Goal: Communication & Community: Answer question/provide support

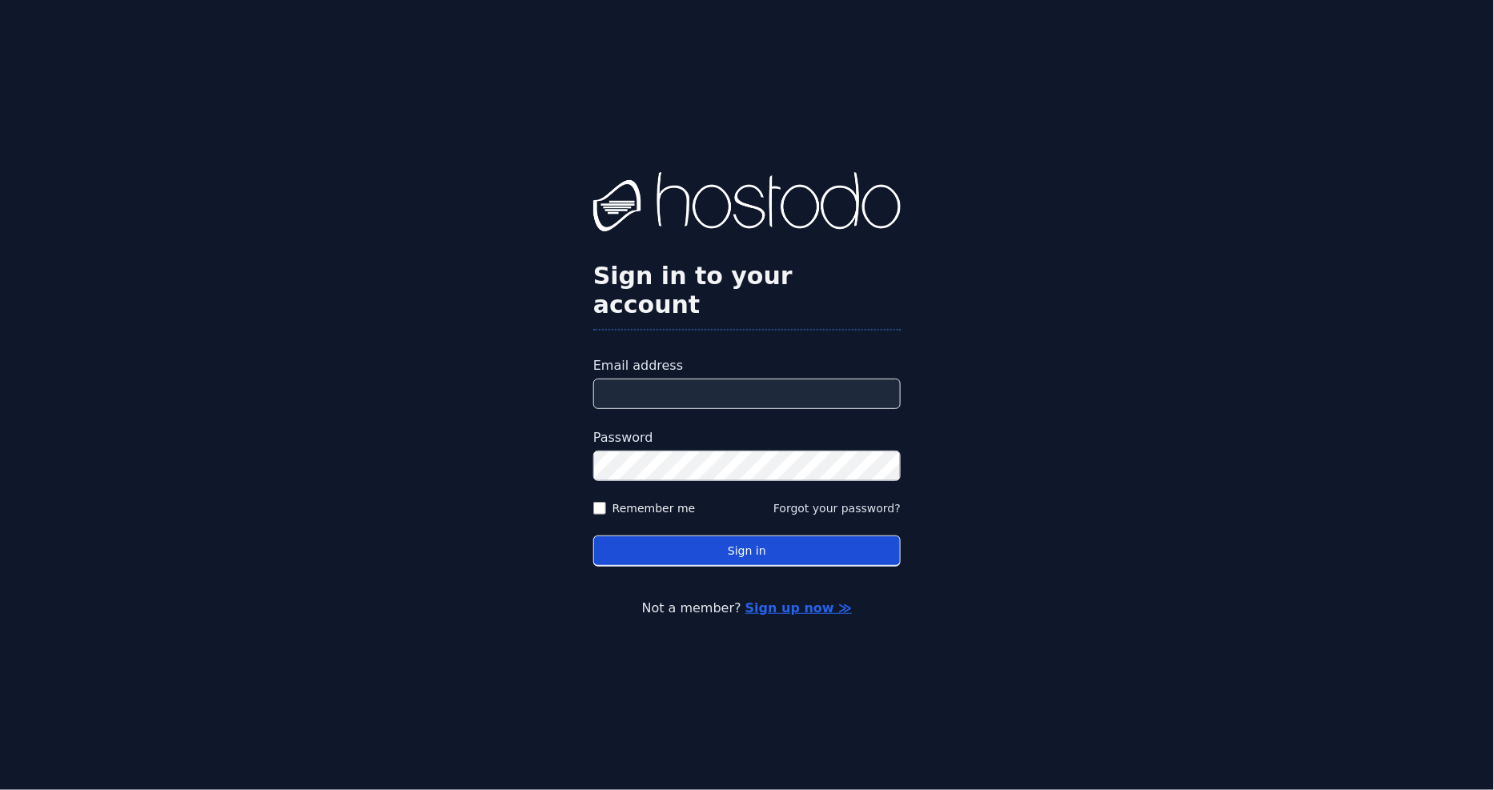
type input "**********"
click at [723, 536] on button "Sign in" at bounding box center [746, 551] width 307 height 31
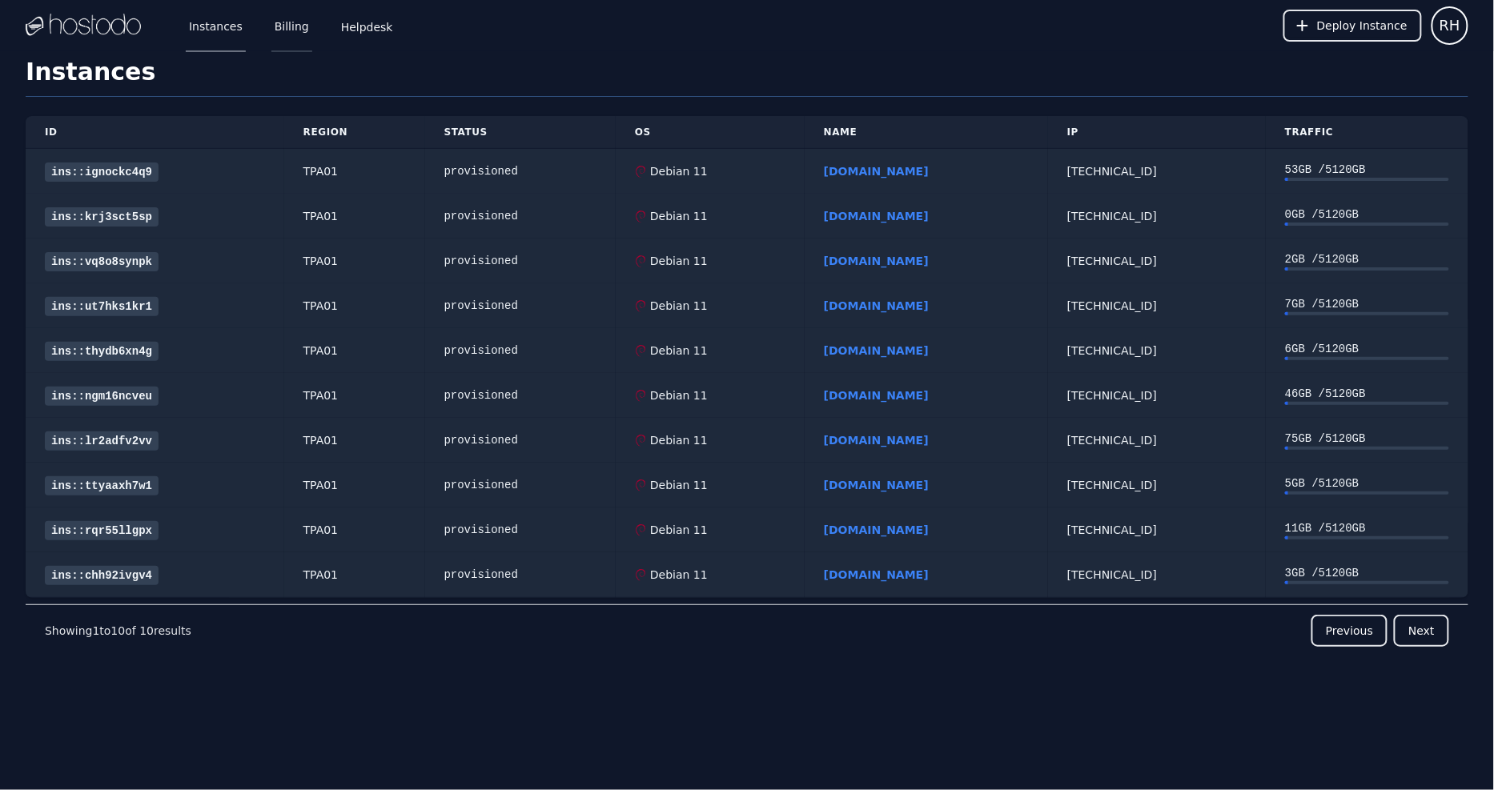
click at [276, 14] on link "Billing" at bounding box center [291, 25] width 41 height 53
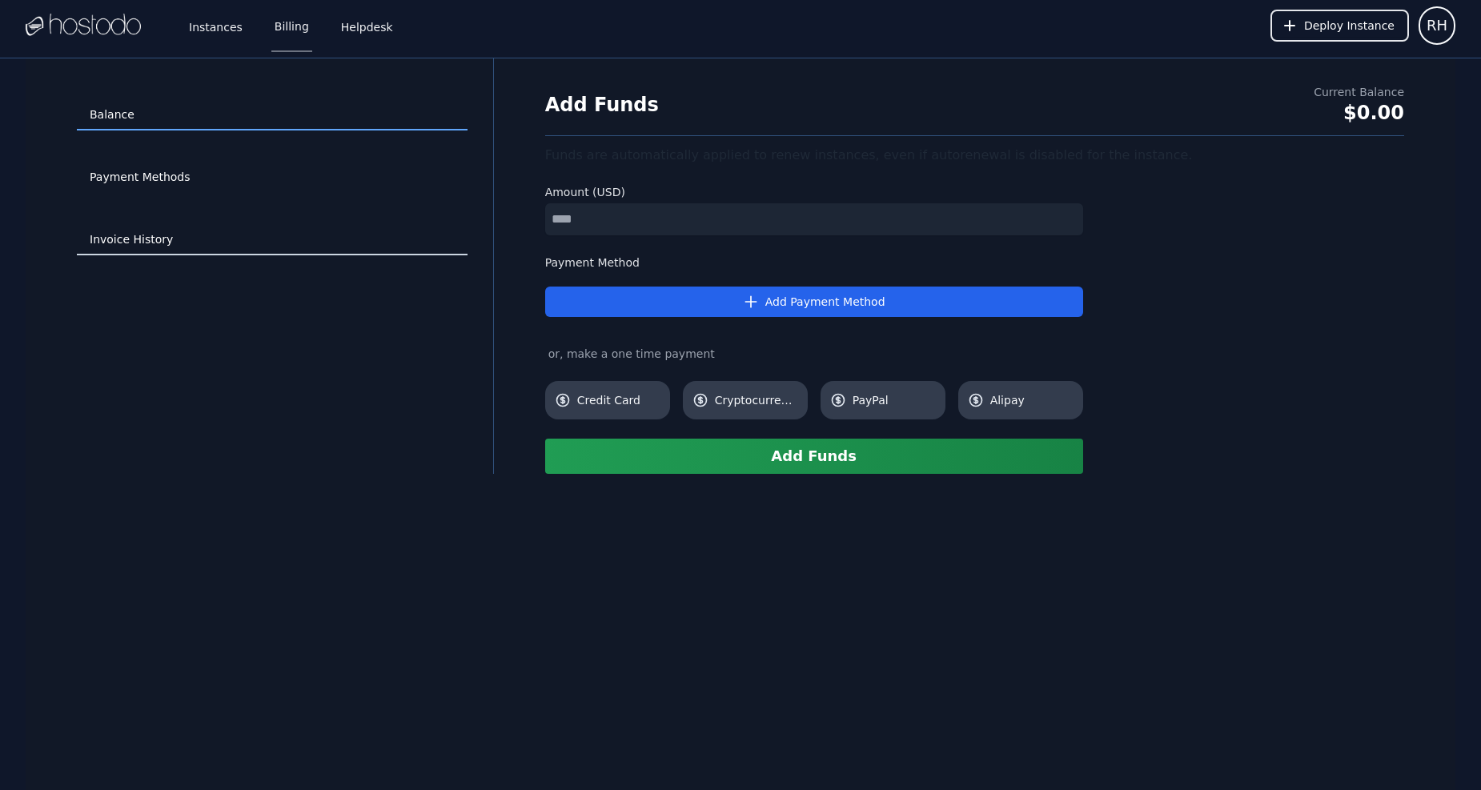
click at [126, 251] on link "Invoice History" at bounding box center [272, 240] width 391 height 30
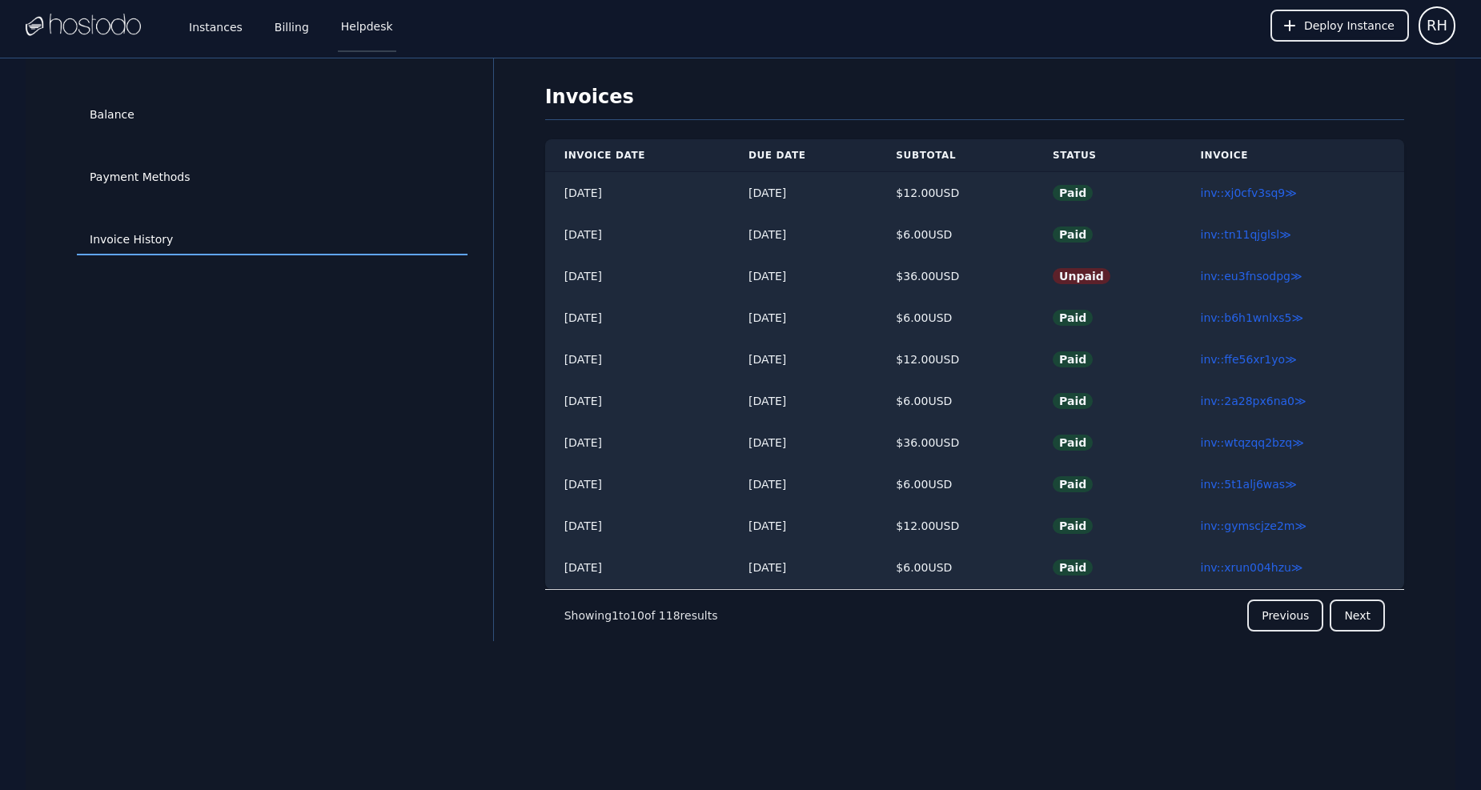
click at [366, 38] on link "Helpdesk" at bounding box center [367, 25] width 58 height 53
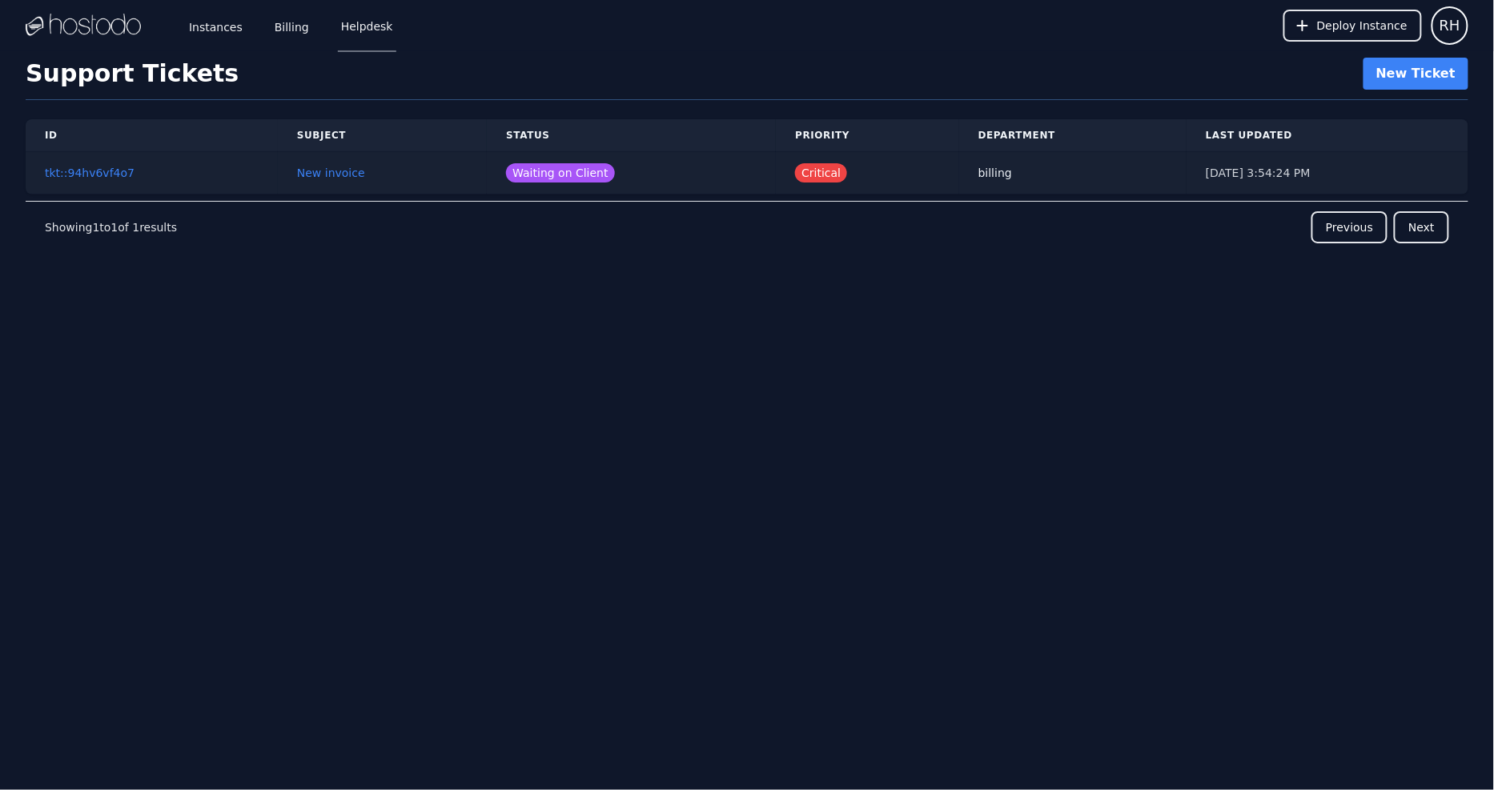
drag, startPoint x: 941, startPoint y: 173, endPoint x: 907, endPoint y: 179, distance: 34.2
click at [959, 174] on td "billing" at bounding box center [1072, 173] width 227 height 42
click at [487, 178] on td "Waiting on Client" at bounding box center [631, 173] width 289 height 42
click at [278, 187] on td "New invoice" at bounding box center [382, 173] width 209 height 42
click at [284, 183] on td "New invoice" at bounding box center [382, 173] width 209 height 42
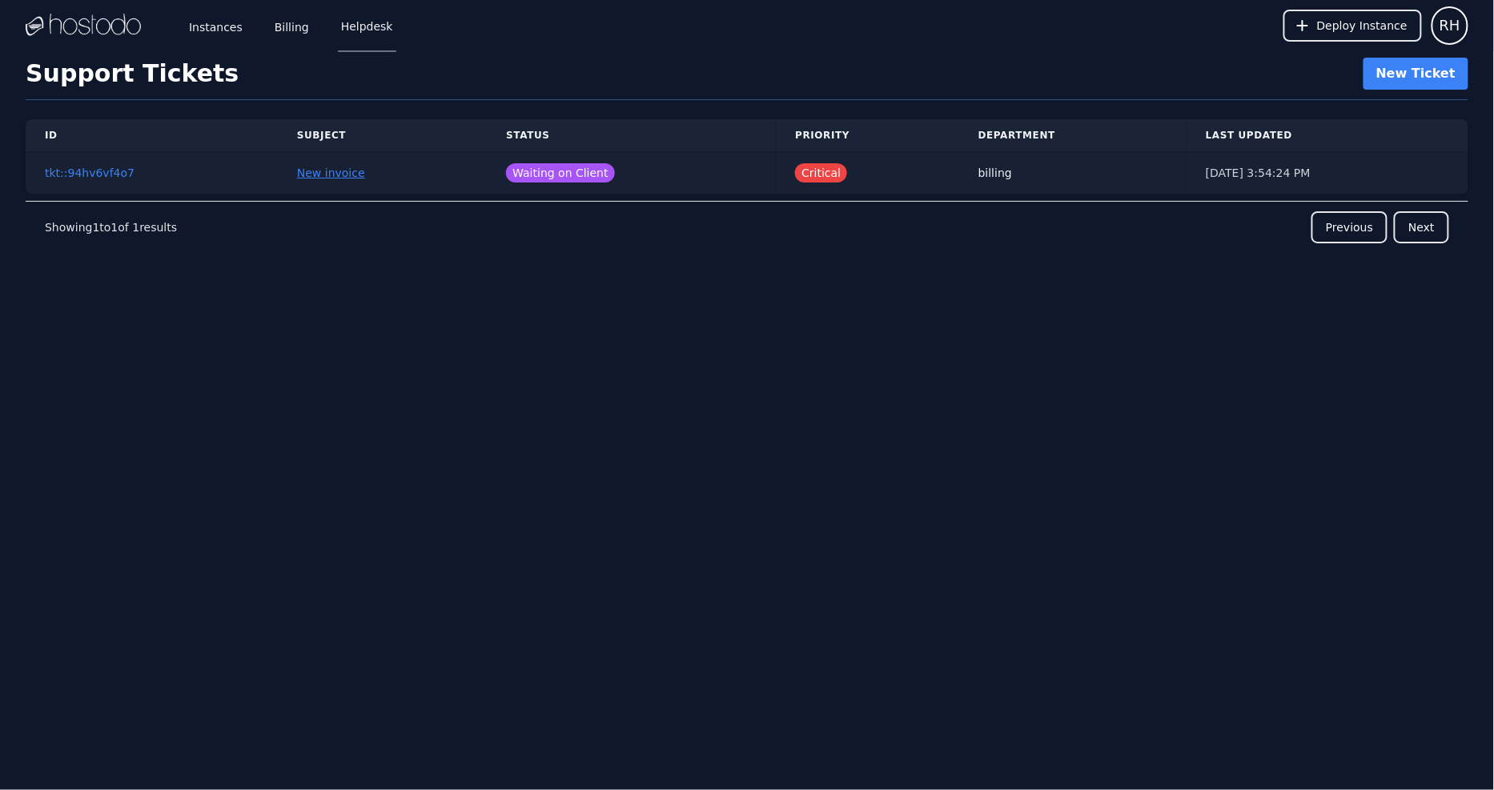
click at [312, 176] on link "New invoice" at bounding box center [331, 173] width 68 height 13
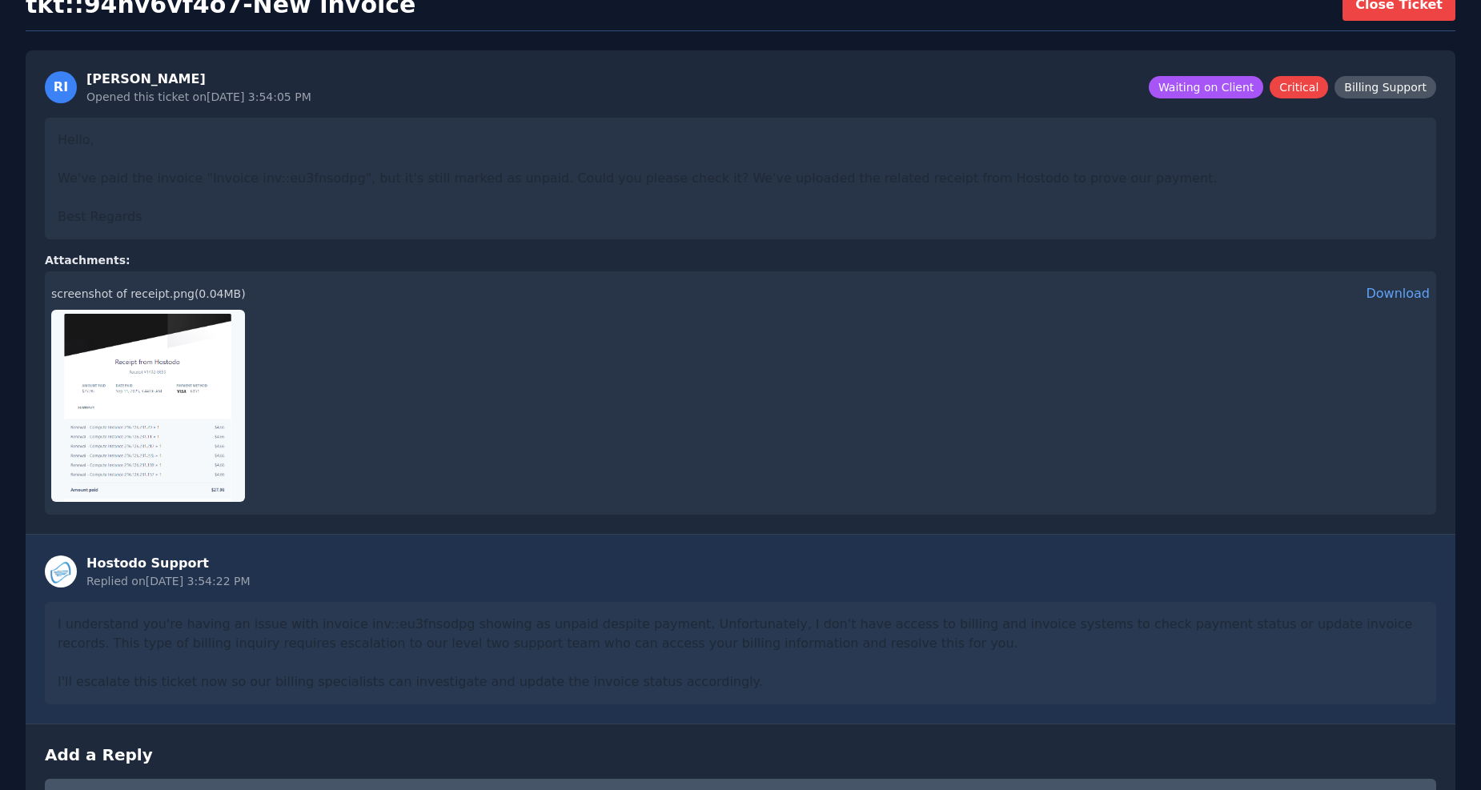
scroll to position [108, 0]
click at [520, 456] on div at bounding box center [740, 405] width 1379 height 192
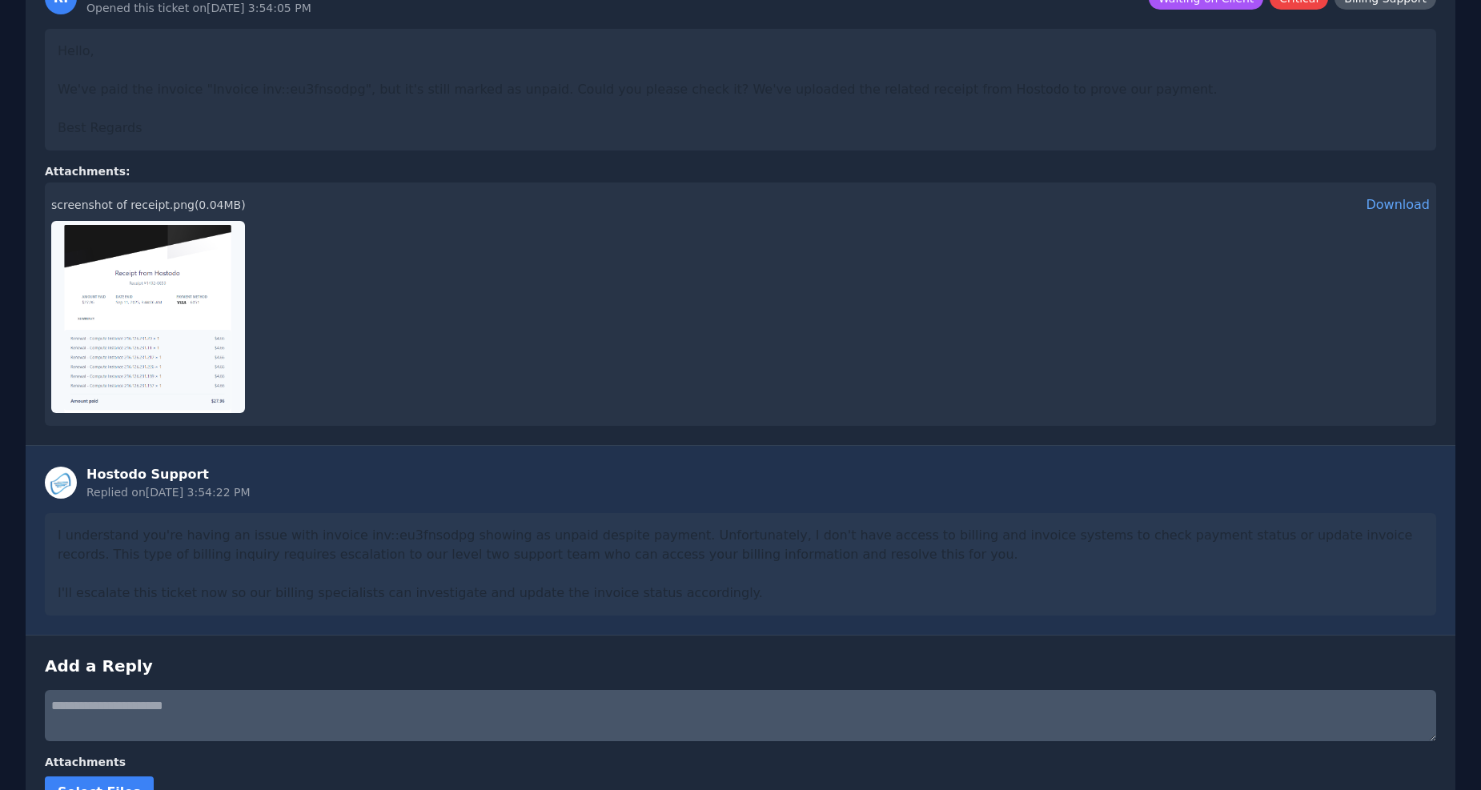
scroll to position [300, 0]
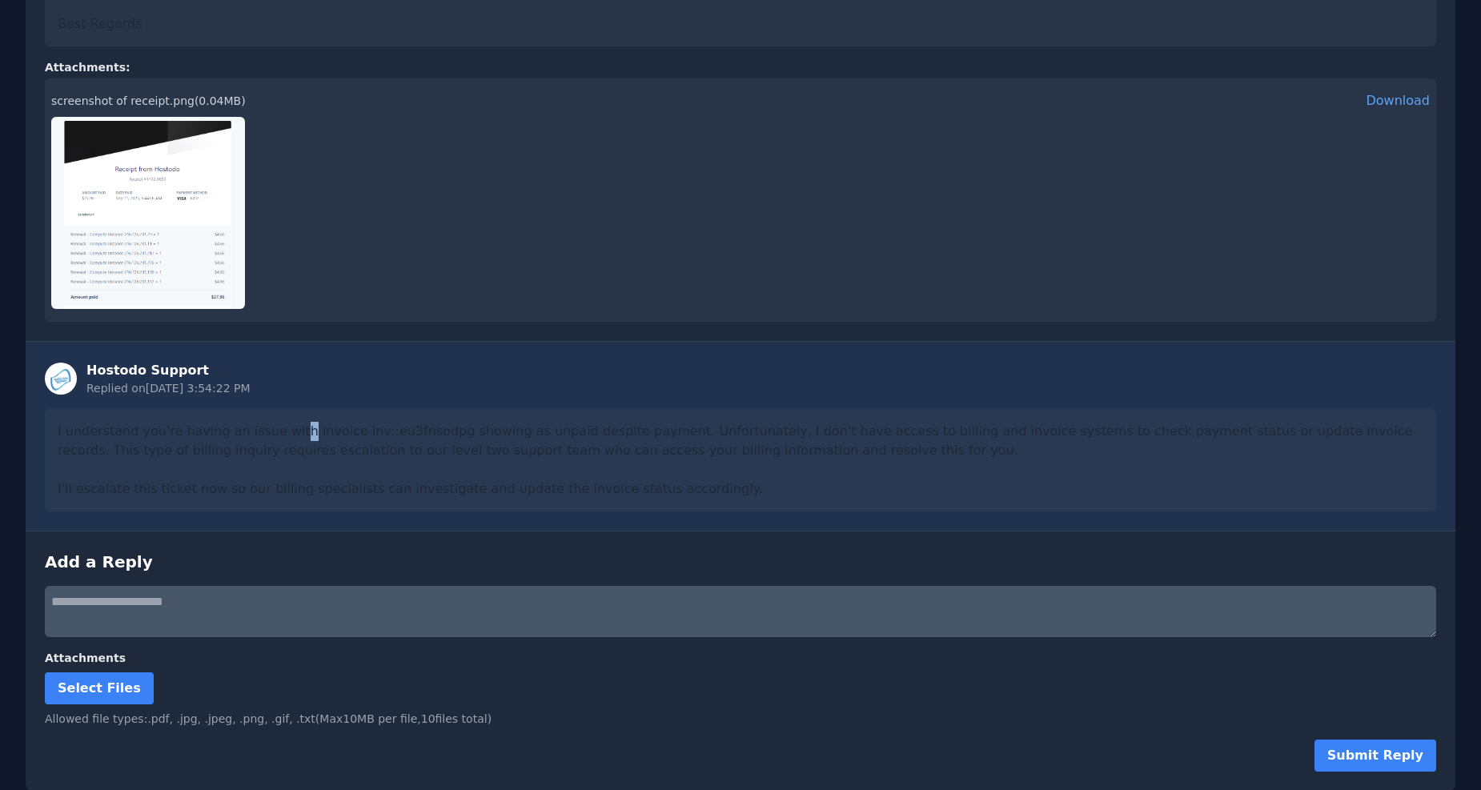
click at [299, 436] on div "I understand you're having an issue with invoice inv::eu3fnsodpg showing as unp…" at bounding box center [741, 460] width 1392 height 102
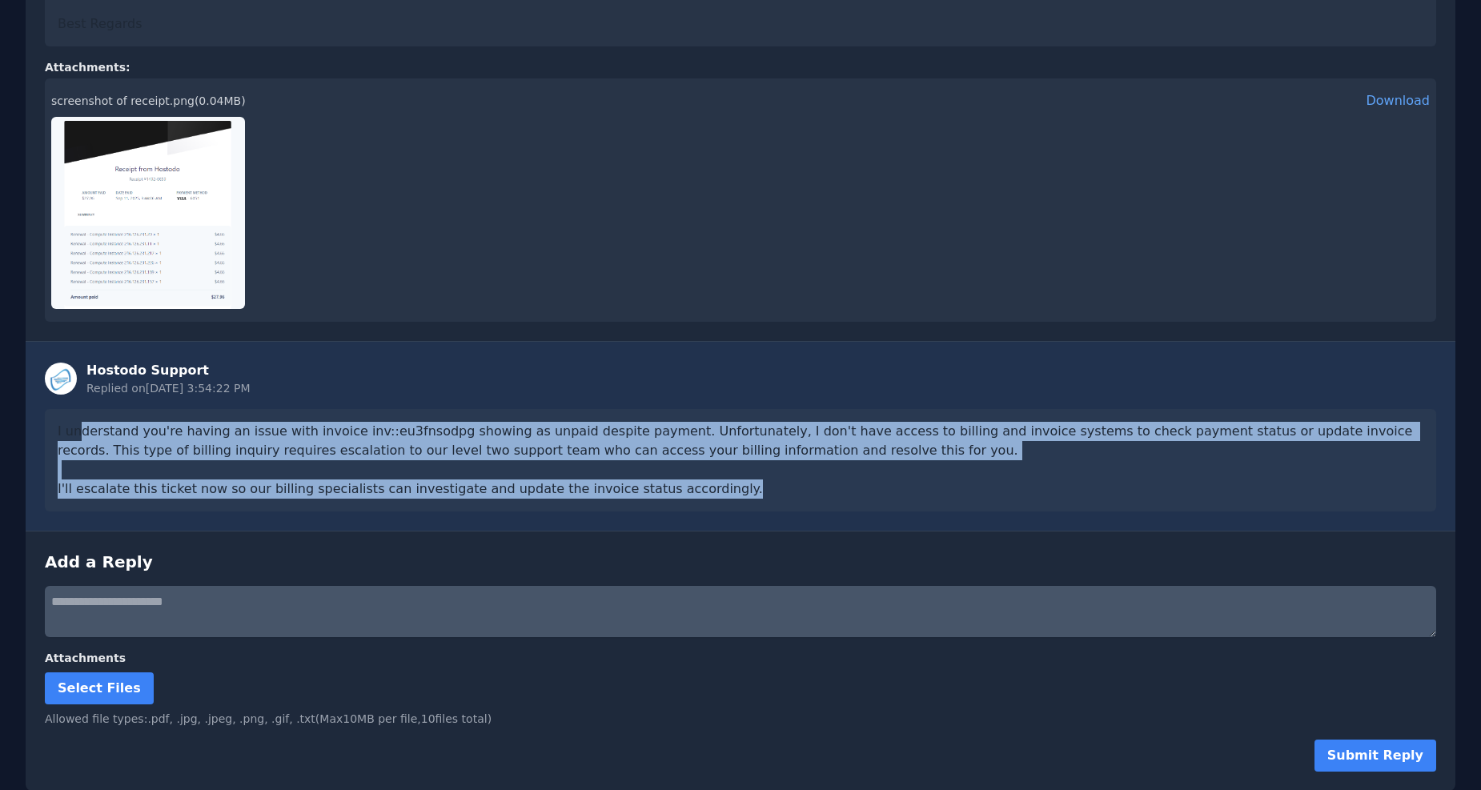
drag, startPoint x: 77, startPoint y: 430, endPoint x: 790, endPoint y: 492, distance: 716.0
click at [790, 492] on div "I understand you're having an issue with invoice inv::eu3fnsodpg showing as unp…" at bounding box center [741, 460] width 1392 height 102
drag, startPoint x: 782, startPoint y: 492, endPoint x: 40, endPoint y: 428, distance: 745.0
click at [40, 428] on div "Hostodo Support Replied on 9/18/2025, 3:54:22 PM I understand you're having an …" at bounding box center [741, 436] width 1430 height 189
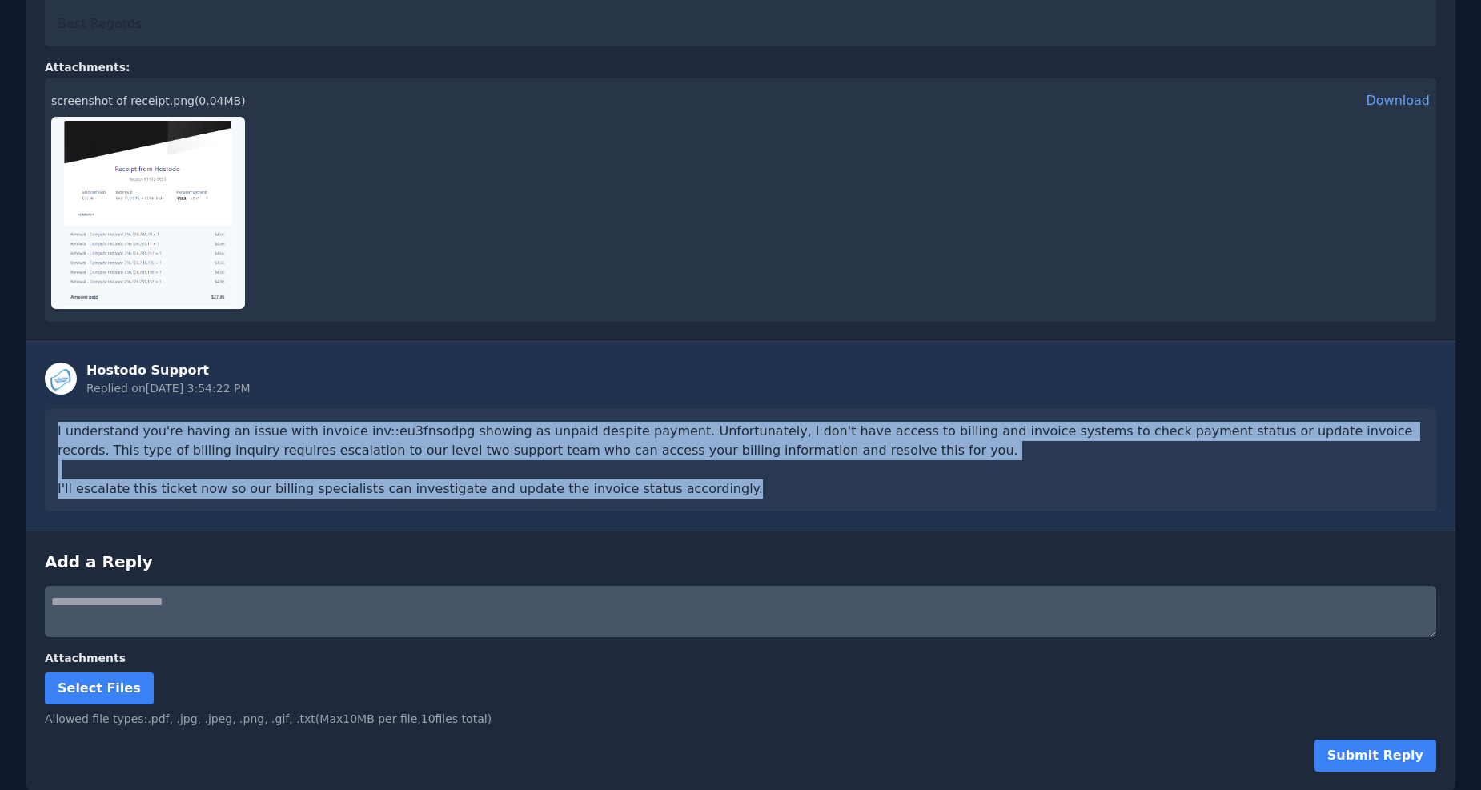
click at [163, 621] on textarea at bounding box center [741, 611] width 1392 height 51
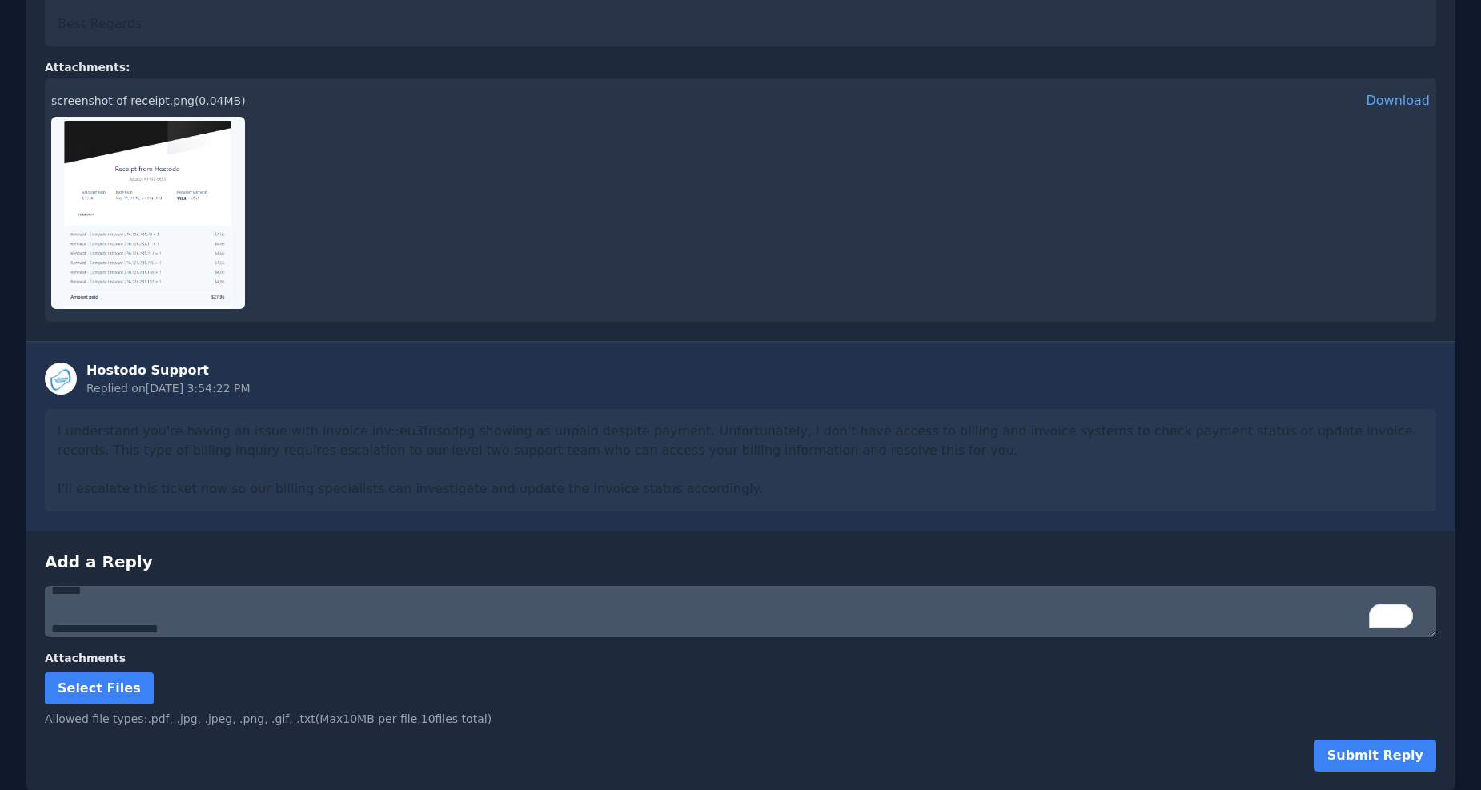
scroll to position [18, 0]
drag, startPoint x: 118, startPoint y: 636, endPoint x: 318, endPoint y: 666, distance: 201.7
click at [318, 666] on form "**********" at bounding box center [741, 679] width 1392 height 186
click at [189, 590] on textarea "**********" at bounding box center [741, 611] width 1392 height 51
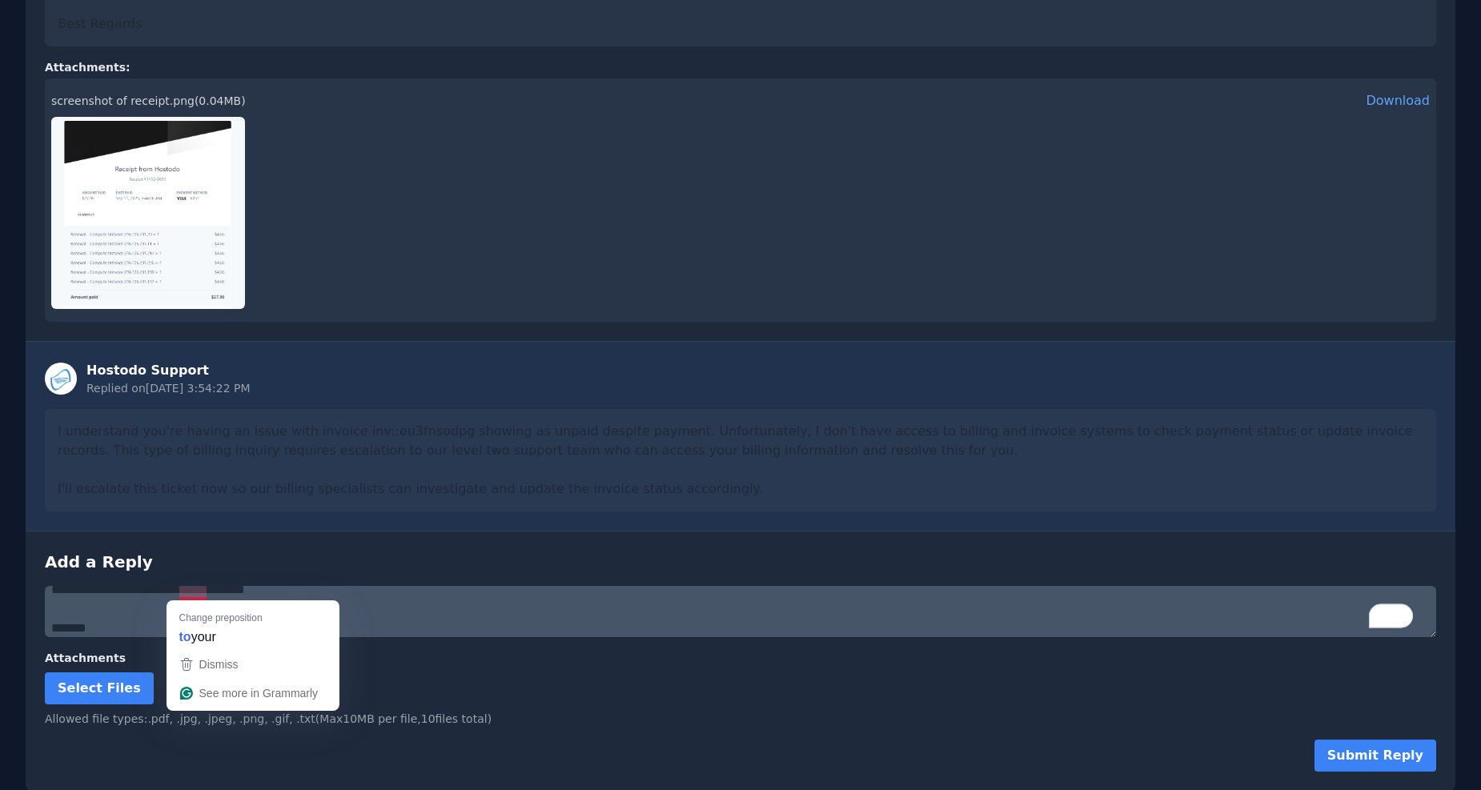
scroll to position [45, 0]
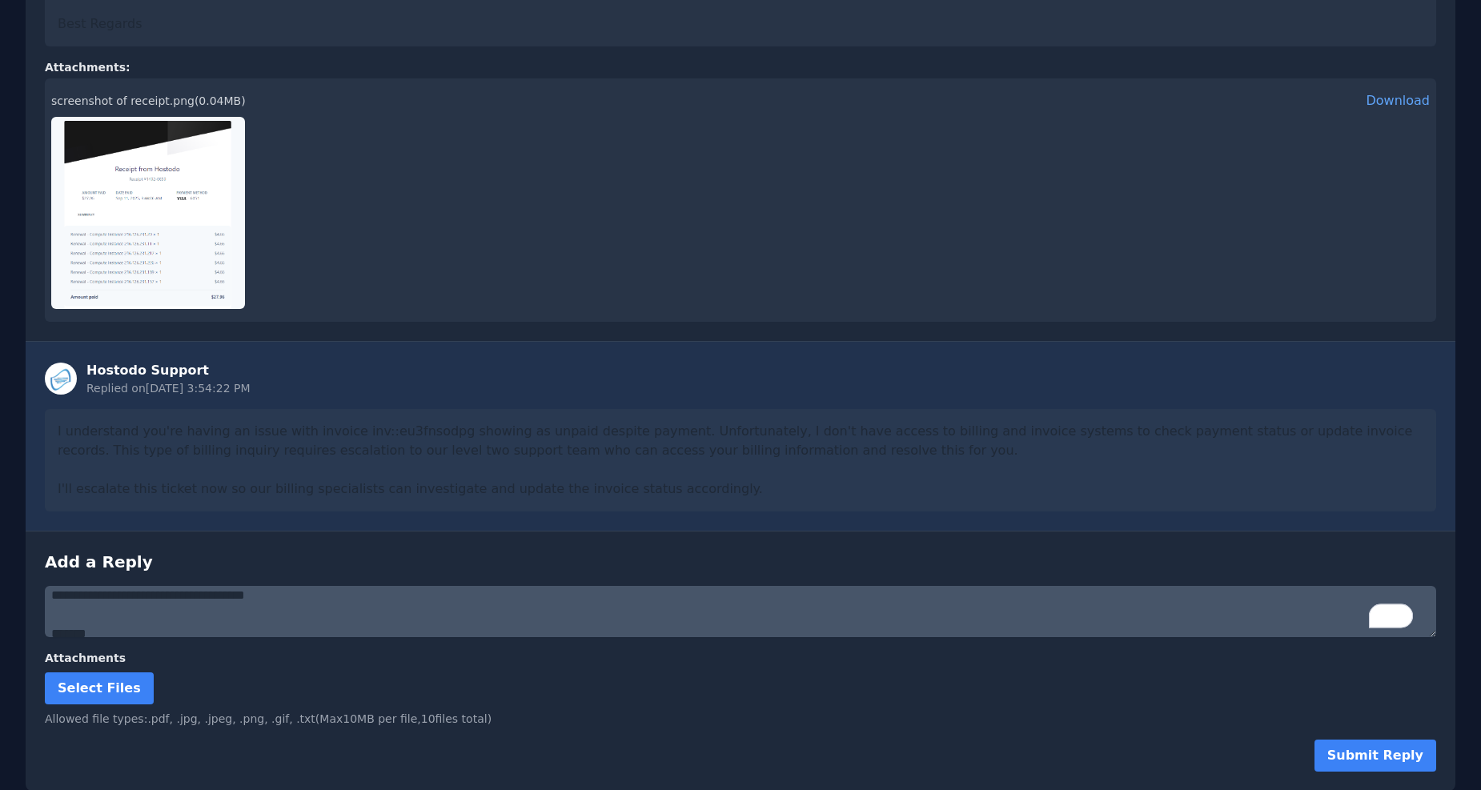
click at [158, 630] on textarea "**********" at bounding box center [741, 611] width 1392 height 51
type textarea "**********"
click at [1395, 730] on form "**********" at bounding box center [741, 679] width 1392 height 186
drag, startPoint x: 1393, startPoint y: 737, endPoint x: 1390, endPoint y: 756, distance: 18.7
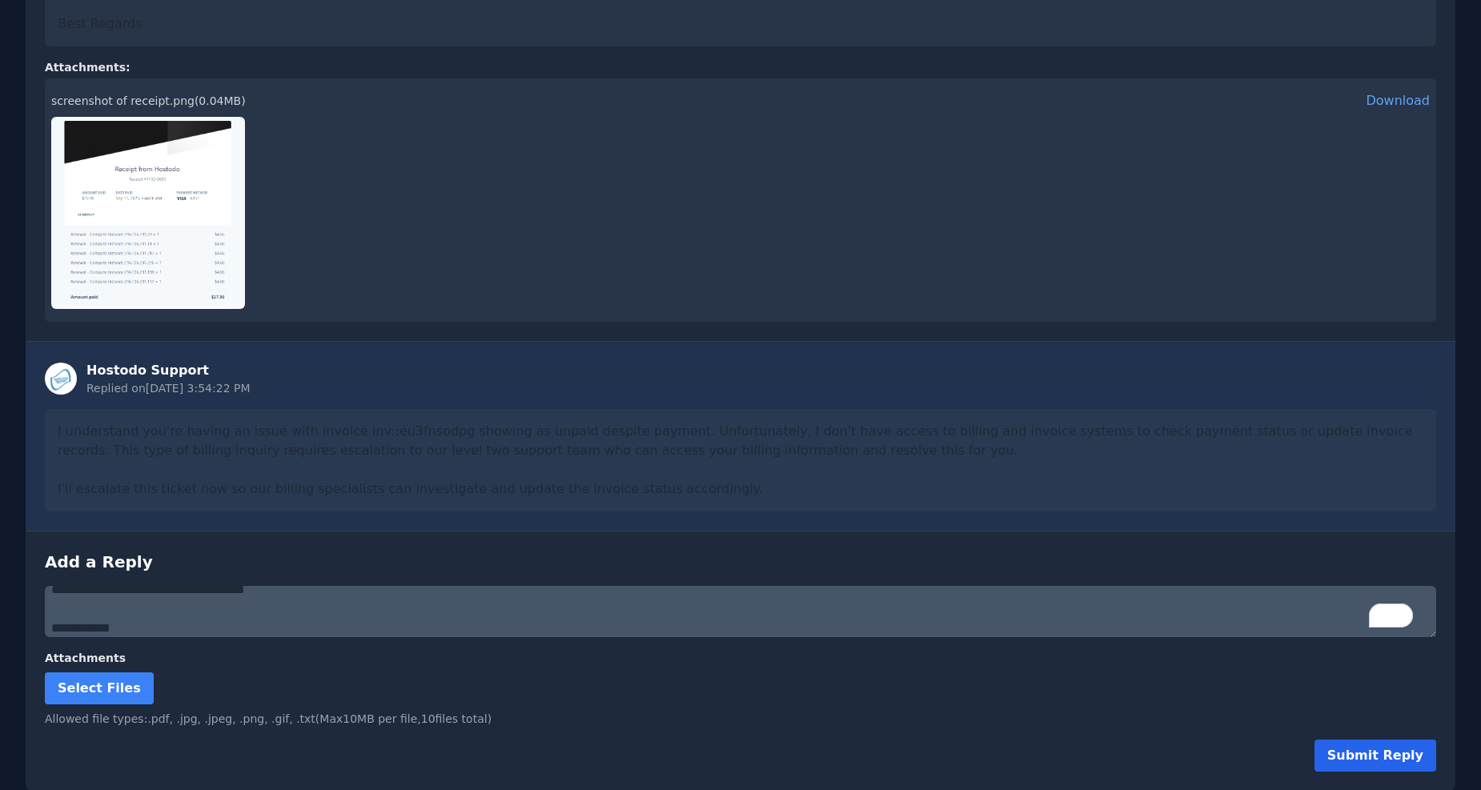
click at [1392, 741] on form "**********" at bounding box center [741, 679] width 1392 height 186
click at [1390, 758] on button "Submit Reply" at bounding box center [1376, 756] width 122 height 32
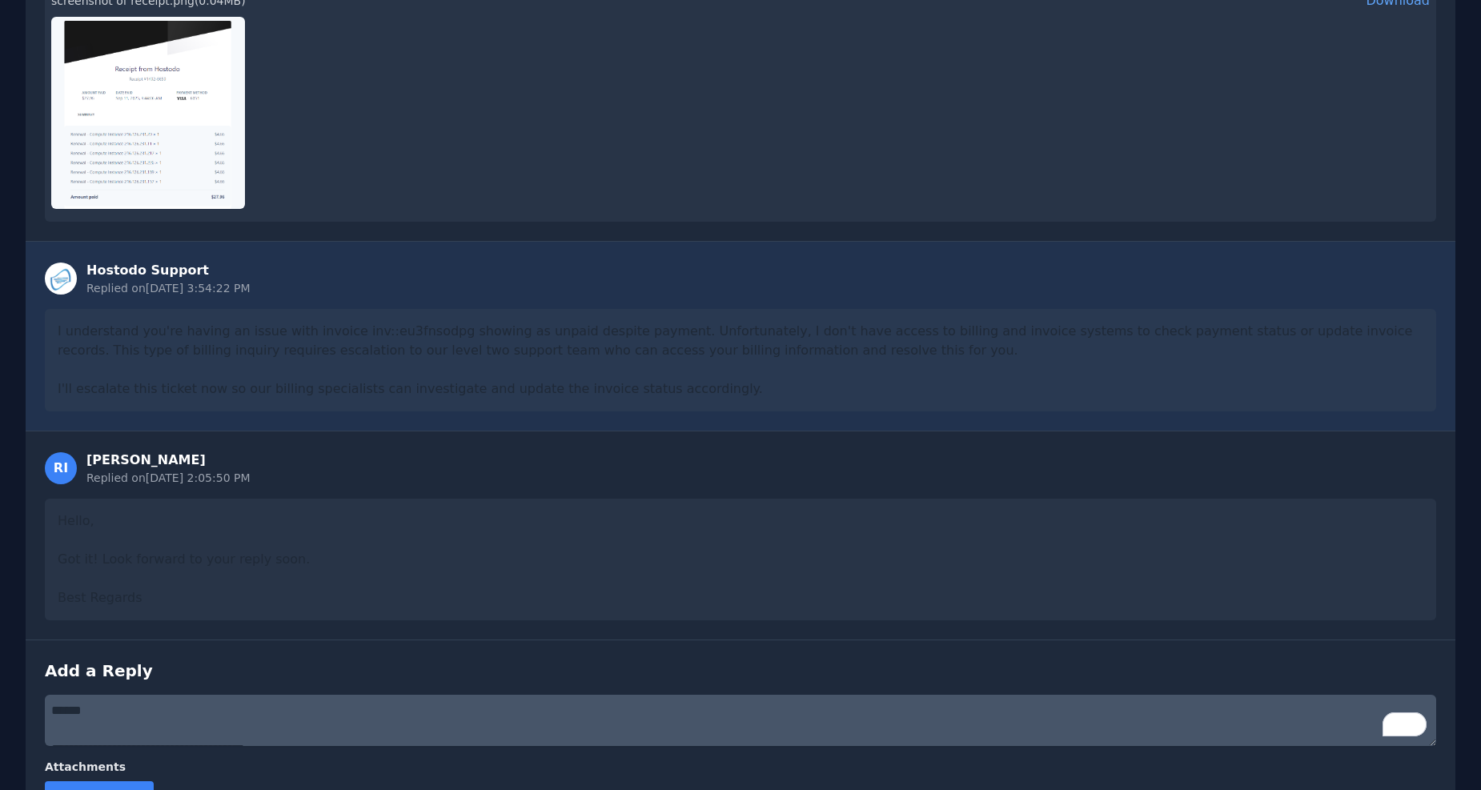
scroll to position [509, 0]
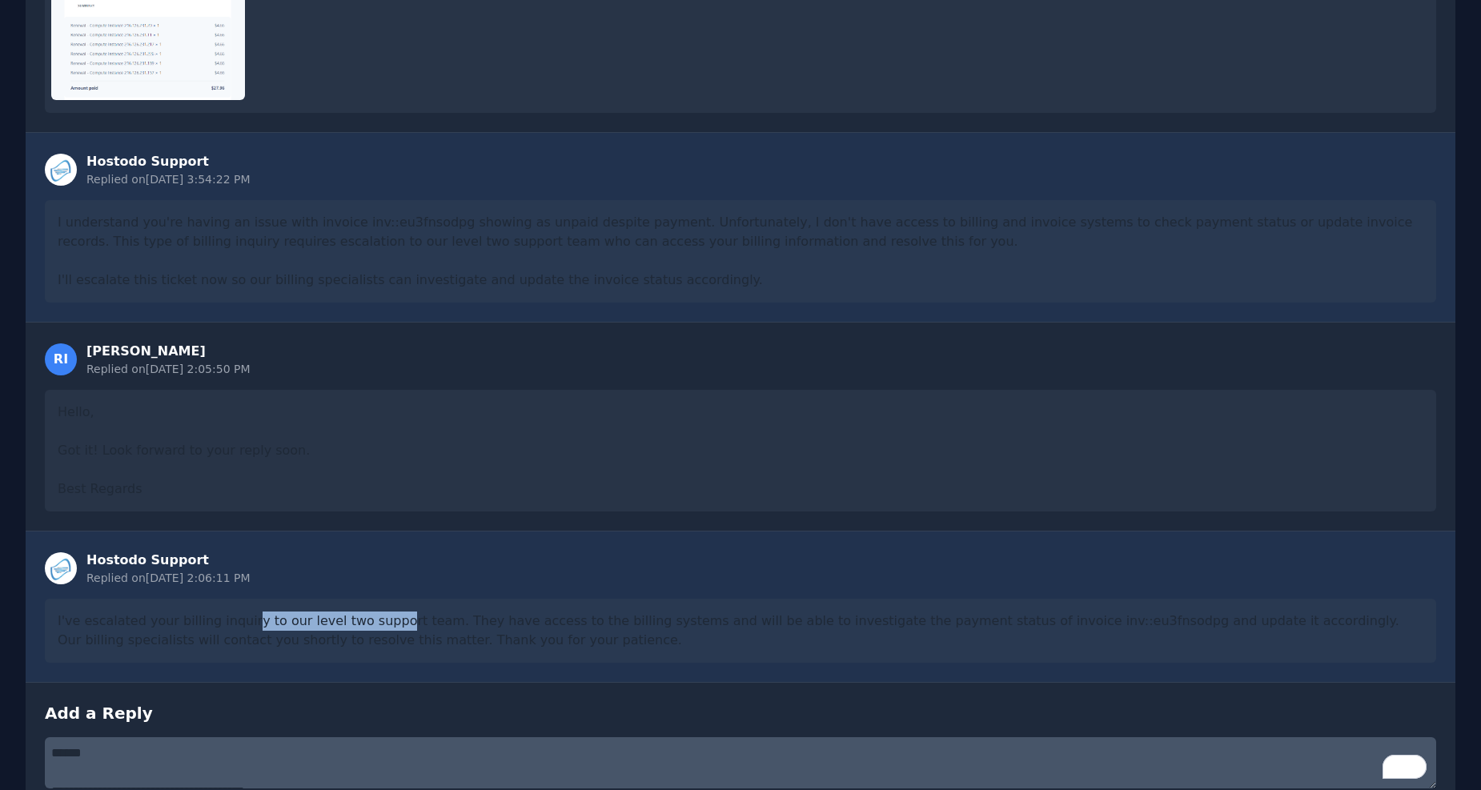
drag, startPoint x: 254, startPoint y: 618, endPoint x: 403, endPoint y: 628, distance: 149.2
click at [403, 628] on div "I've escalated your billing inquiry to our level two support team. They have ac…" at bounding box center [741, 631] width 1392 height 64
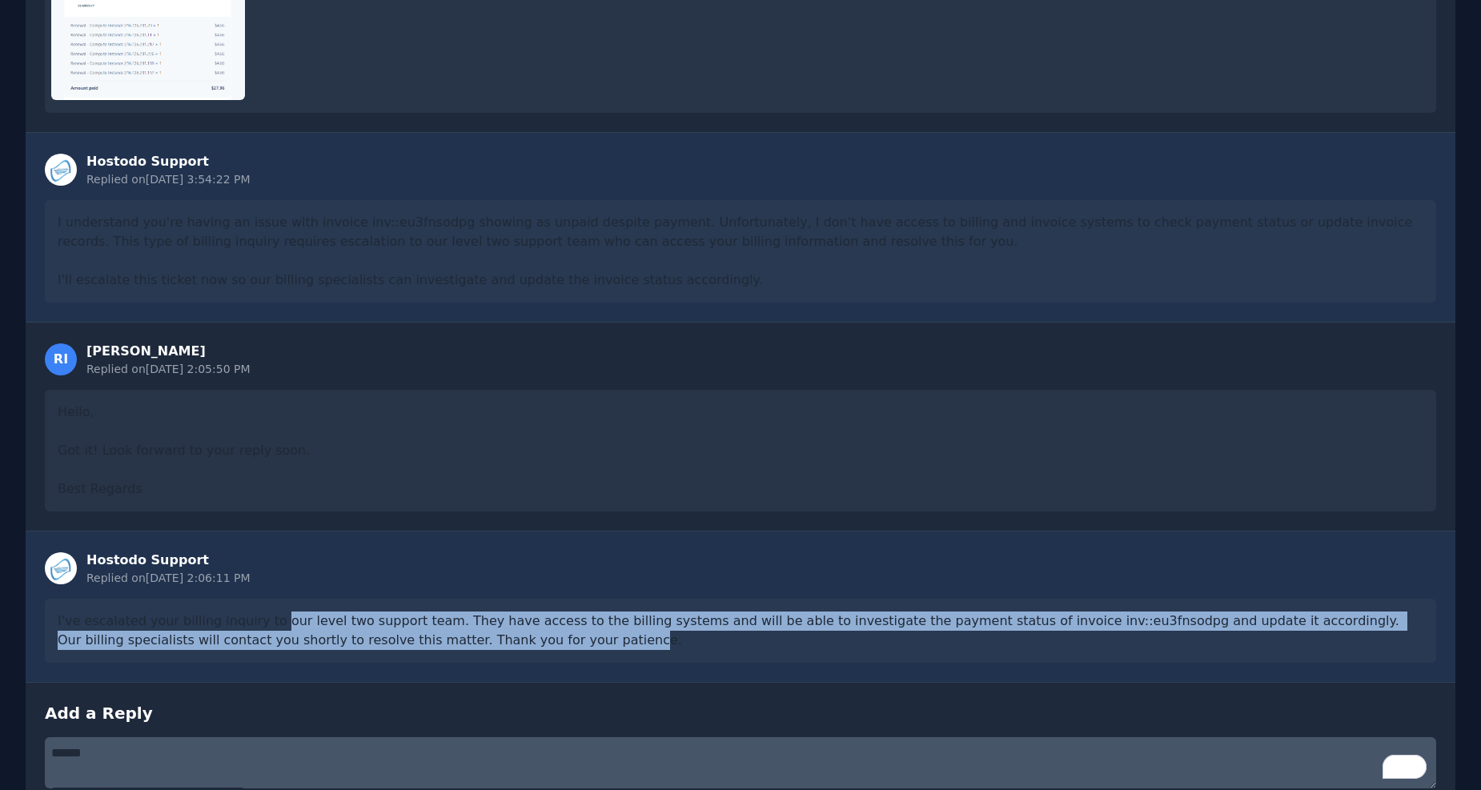
drag, startPoint x: 283, startPoint y: 626, endPoint x: 572, endPoint y: 639, distance: 289.3
click at [572, 639] on div "I've escalated your billing inquiry to our level two support team. They have ac…" at bounding box center [741, 631] width 1392 height 64
drag, startPoint x: 581, startPoint y: 641, endPoint x: 214, endPoint y: 615, distance: 368.4
click at [214, 615] on div "I've escalated your billing inquiry to our level two support team. They have ac…" at bounding box center [741, 631] width 1392 height 64
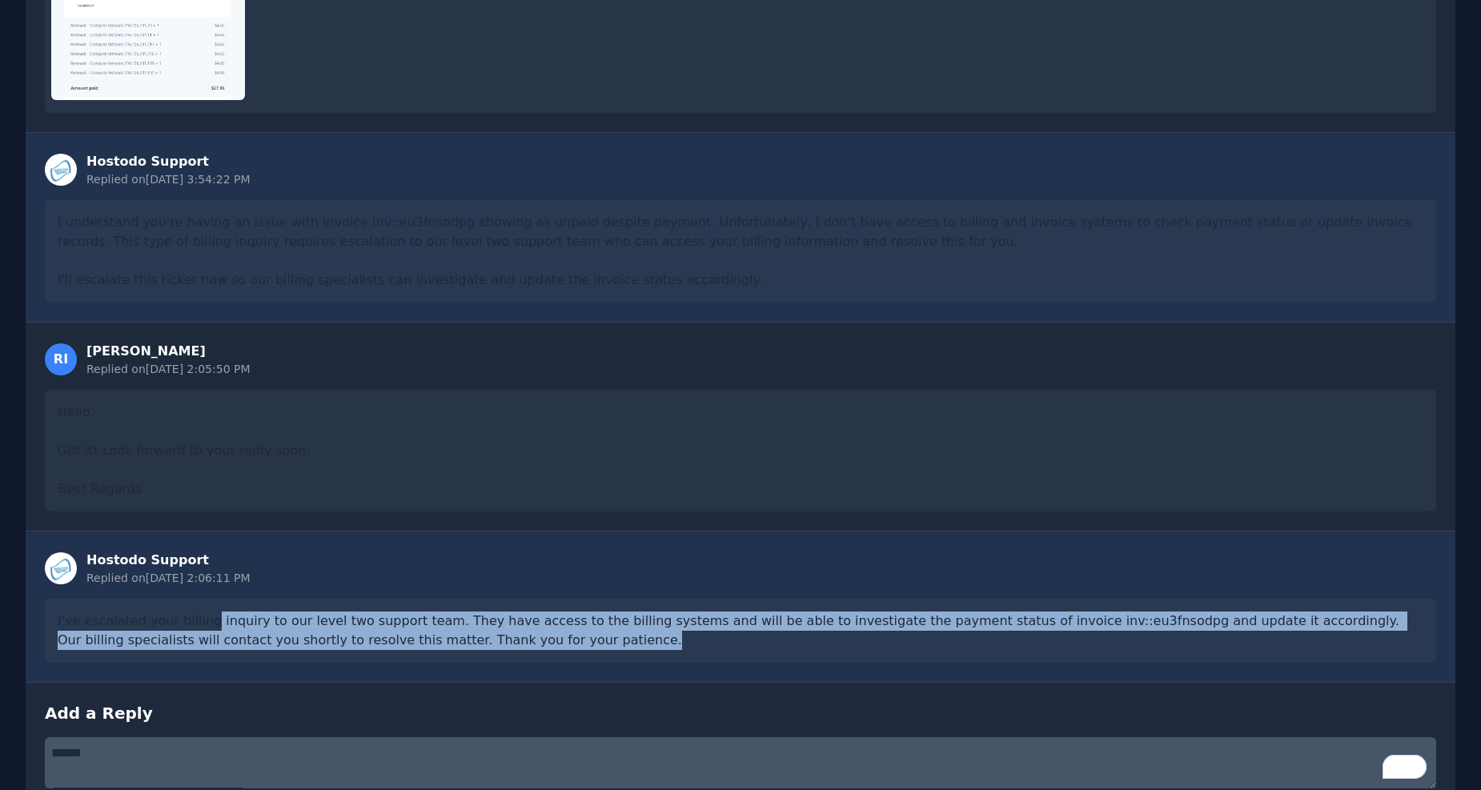
click at [598, 586] on div "Hostodo Support Replied on 9/19/2025, 2:06:11 PM I've escalated your billing in…" at bounding box center [741, 606] width 1430 height 151
drag, startPoint x: 587, startPoint y: 651, endPoint x: 272, endPoint y: 590, distance: 320.5
click at [272, 590] on div "Hostodo Support Replied on 9/19/2025, 2:06:11 PM I've escalated your billing in…" at bounding box center [741, 606] width 1430 height 151
click at [271, 590] on div "Hostodo Support Replied on 9/19/2025, 2:06:11 PM I've escalated your billing in…" at bounding box center [741, 606] width 1430 height 151
click at [368, 625] on div "I've escalated your billing inquiry to our level two support team. They have ac…" at bounding box center [741, 631] width 1392 height 64
